Goal: Task Accomplishment & Management: Complete application form

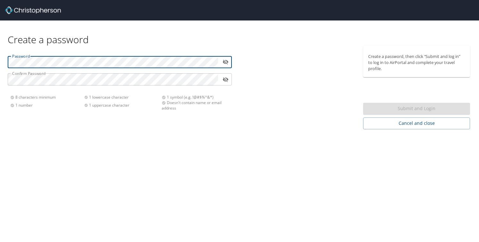
click at [225, 61] on icon "toggle password visibility" at bounding box center [225, 62] width 6 height 6
click at [225, 60] on icon "toggle password visibility" at bounding box center [226, 62] width 6 height 4
click at [224, 61] on icon "toggle password visibility" at bounding box center [226, 62] width 6 height 5
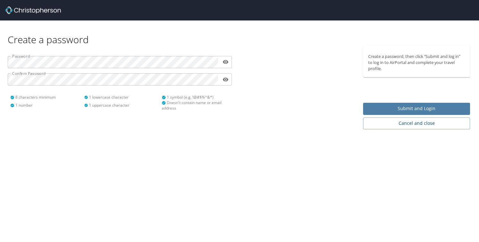
click at [398, 109] on span "Submit and Login" at bounding box center [416, 109] width 97 height 8
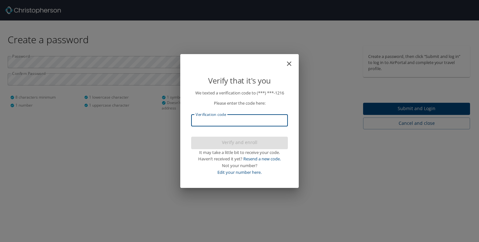
click at [244, 121] on input "Verification code" at bounding box center [239, 120] width 97 height 12
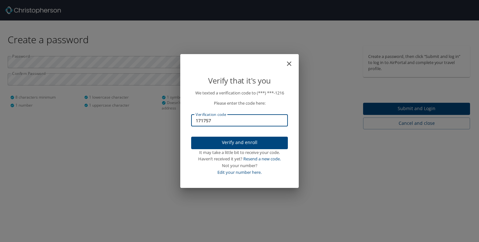
type input "171757"
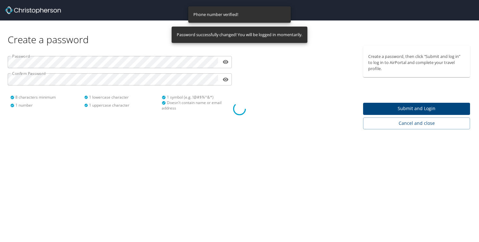
select select "US"
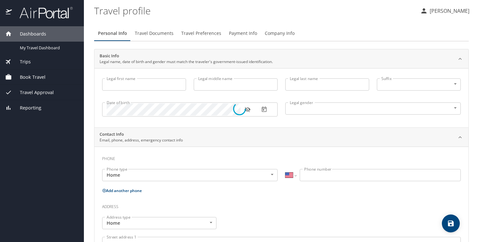
type input "[PERSON_NAME]"
type input "N"
type input "[PERSON_NAME]"
type input "[DEMOGRAPHIC_DATA]"
type input "[PERSON_NAME]"
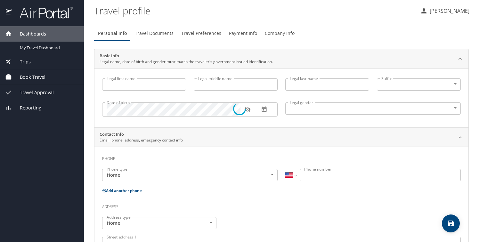
type input "[PERSON_NAME]"
select select "AT"
type input "05680 6061"
select select "US"
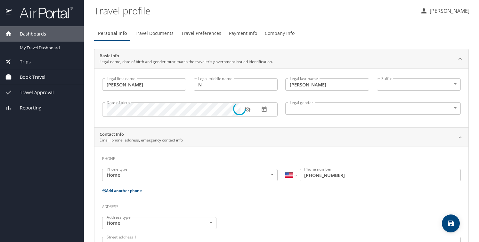
select select "US"
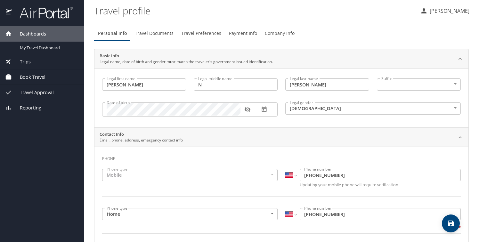
click at [358, 92] on p at bounding box center [327, 92] width 84 height 2
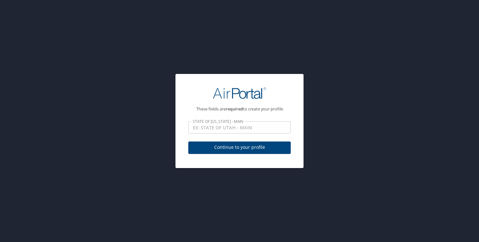
click at [222, 147] on span "Continue to your profile" at bounding box center [239, 147] width 92 height 8
select select "US"
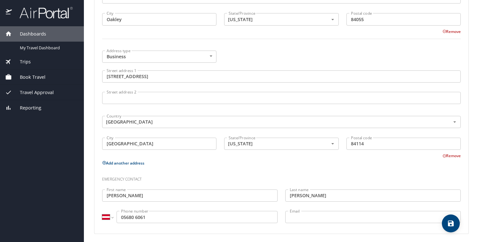
scroll to position [360, 0]
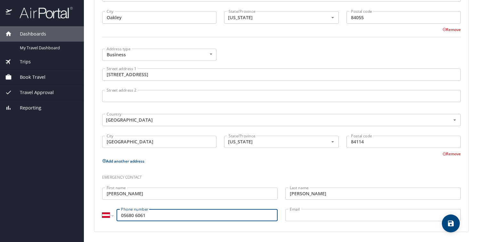
click at [125, 214] on input "05680 6061" at bounding box center [197, 215] width 161 height 12
click at [109, 215] on select "International [GEOGRAPHIC_DATA] [GEOGRAPHIC_DATA] [GEOGRAPHIC_DATA] [GEOGRAPHIC…" at bounding box center [107, 215] width 11 height 12
select select "US"
click at [102, 209] on select "International [GEOGRAPHIC_DATA] [GEOGRAPHIC_DATA] [GEOGRAPHIC_DATA] [GEOGRAPHIC…" at bounding box center [107, 215] width 11 height 12
click at [245, 174] on h3 "Emergency contact" at bounding box center [281, 175] width 359 height 11
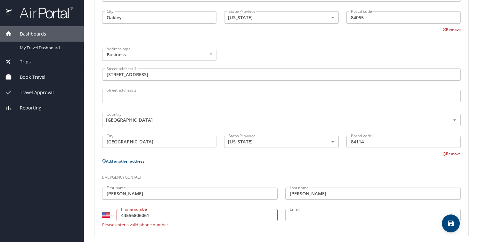
scroll to position [364, 0]
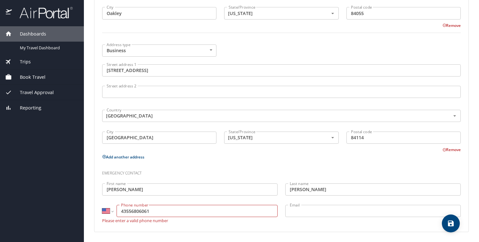
click at [130, 209] on input "43556806061" at bounding box center [197, 211] width 161 height 12
type input "[PHONE_NUMBER]"
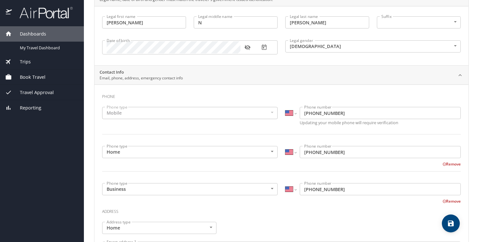
scroll to position [0, 0]
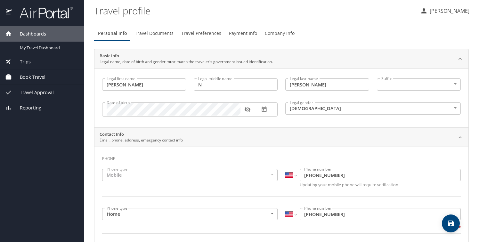
click at [169, 34] on span "Travel Documents" at bounding box center [154, 33] width 39 height 8
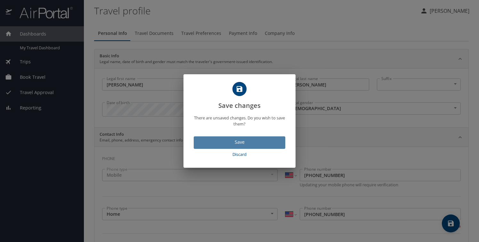
click at [248, 138] on span "Save" at bounding box center [239, 142] width 81 height 8
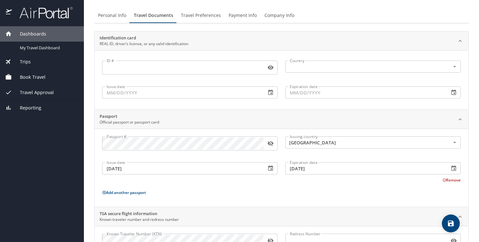
scroll to position [26, 0]
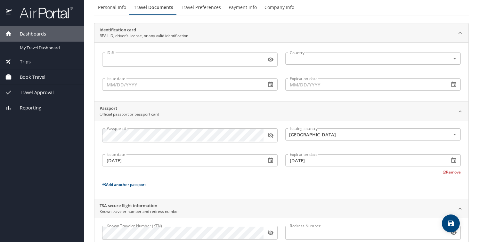
click at [209, 58] on input "ID #" at bounding box center [182, 59] width 161 height 12
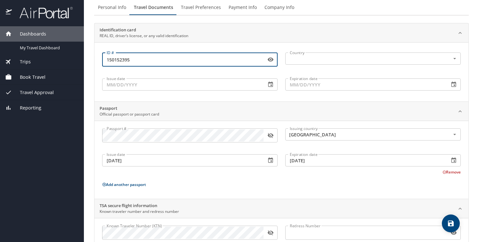
type input "150152395"
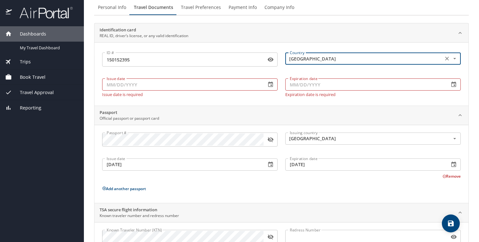
type input "[GEOGRAPHIC_DATA]"
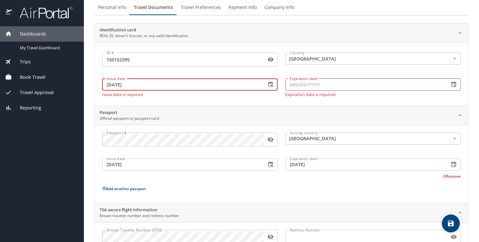
type input "[DATE]"
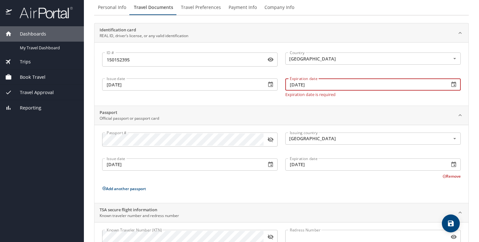
type input "[DATE]"
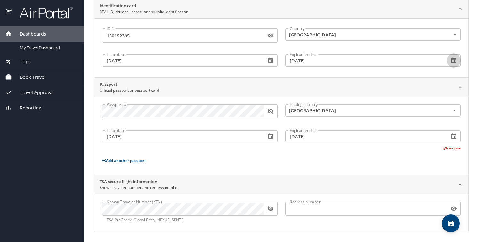
scroll to position [0, 0]
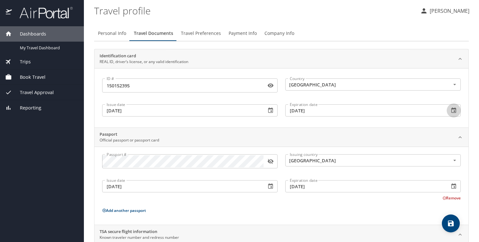
click at [199, 28] on button "Travel Preferences" at bounding box center [201, 33] width 48 height 15
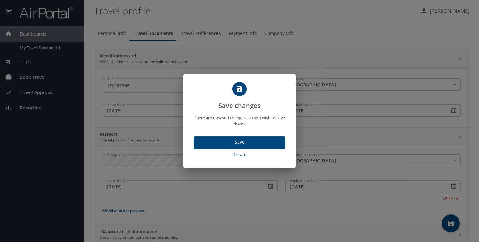
click at [244, 140] on span "Save" at bounding box center [239, 142] width 81 height 8
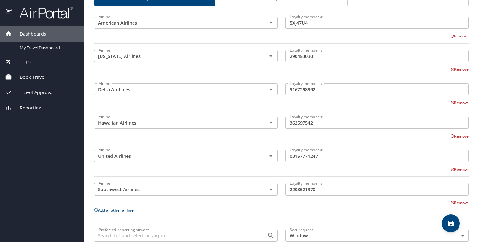
scroll to position [127, 0]
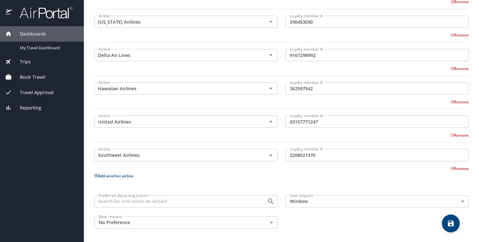
click at [226, 205] on input "Preferred departing airport" at bounding box center [176, 201] width 161 height 8
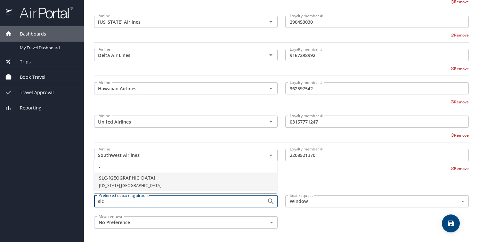
click at [114, 180] on span "SLC - [GEOGRAPHIC_DATA]" at bounding box center [185, 177] width 173 height 7
type input "SLC - [GEOGRAPHIC_DATA]"
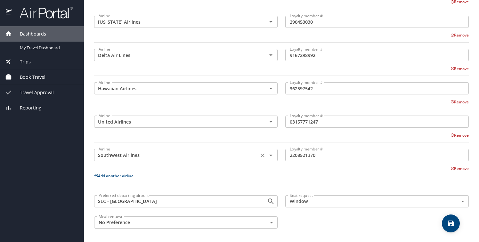
scroll to position [0, 0]
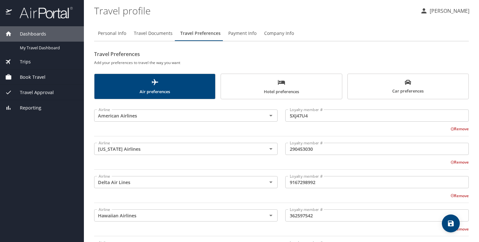
click at [245, 35] on span "Payment Info" at bounding box center [242, 33] width 28 height 8
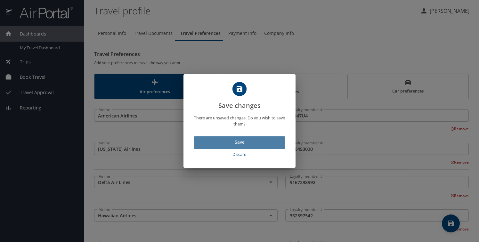
click at [243, 146] on button "Save" at bounding box center [240, 142] width 92 height 12
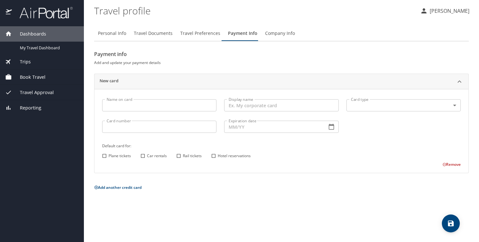
click at [278, 32] on span "Company Info" at bounding box center [280, 33] width 30 height 8
